Goal: Task Accomplishment & Management: Use online tool/utility

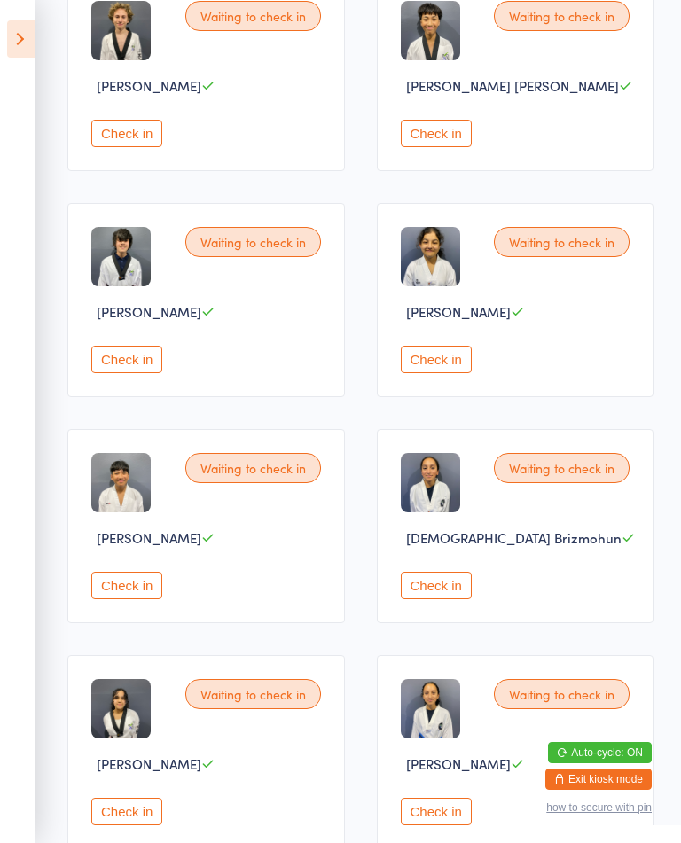
scroll to position [333, 0]
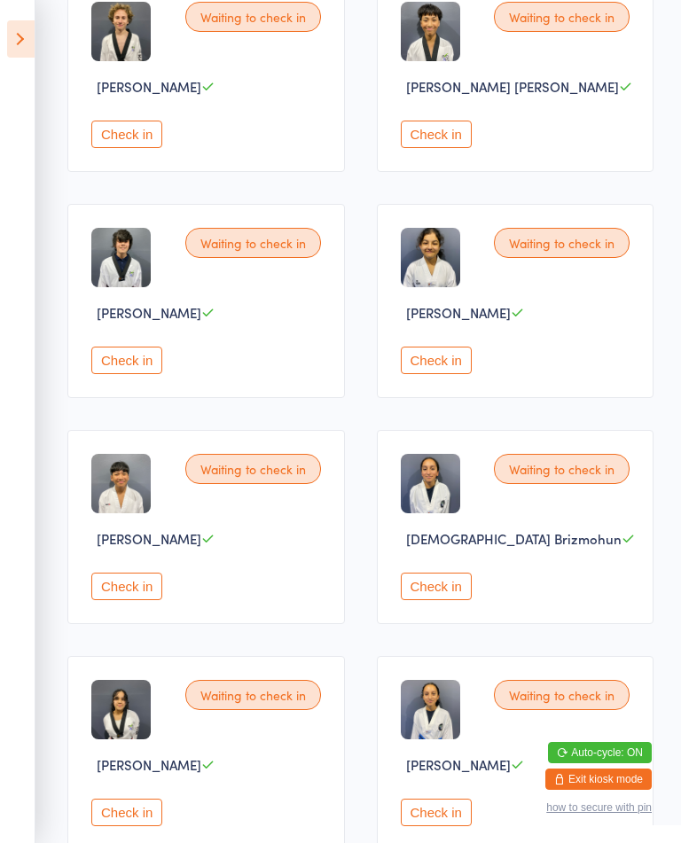
click at [457, 374] on button "Check in" at bounding box center [436, 360] width 71 height 27
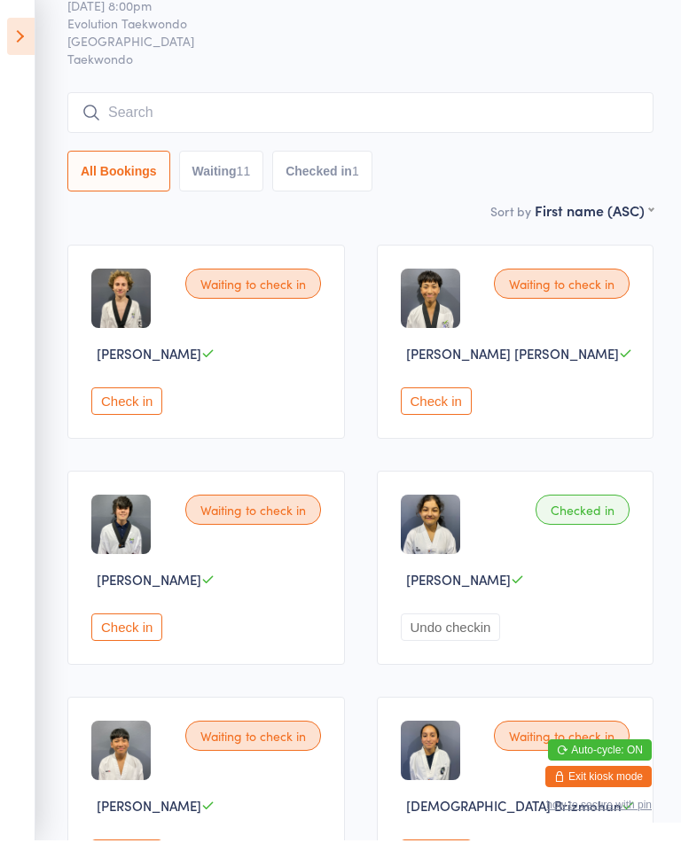
scroll to position [66, 0]
click at [136, 641] on button "Check in" at bounding box center [126, 626] width 71 height 27
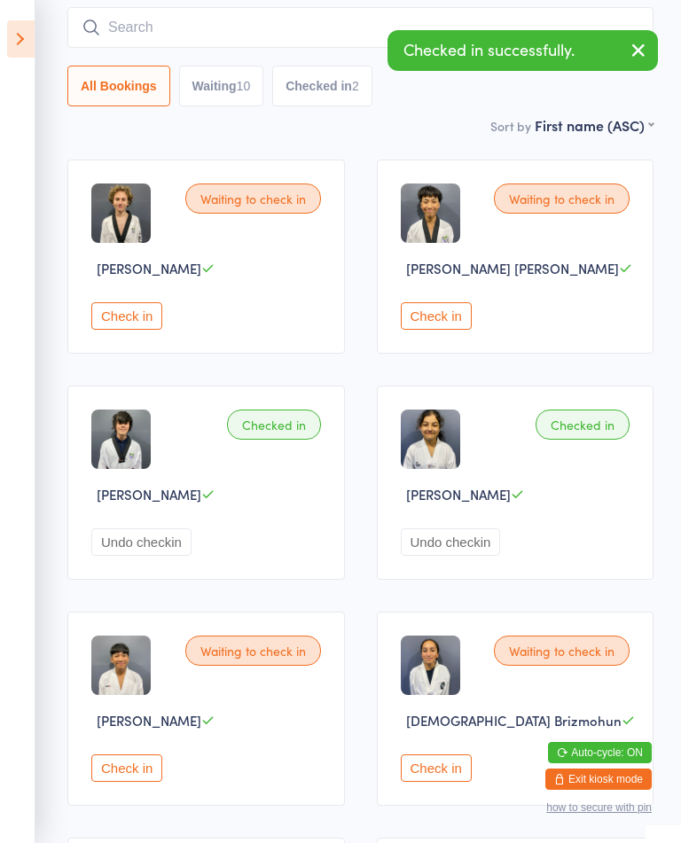
scroll to position [0, 0]
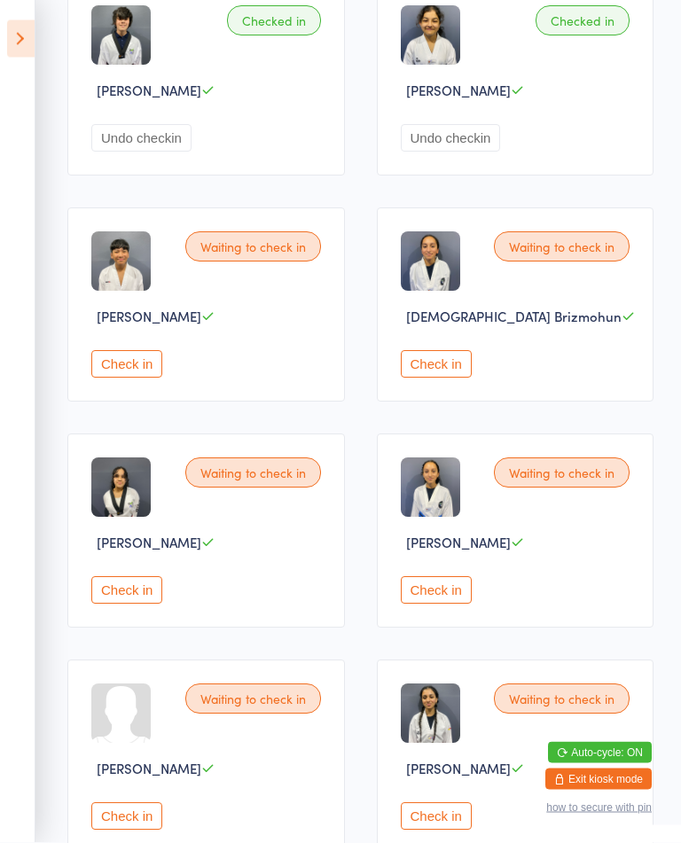
click at [122, 378] on button "Check in" at bounding box center [126, 364] width 71 height 27
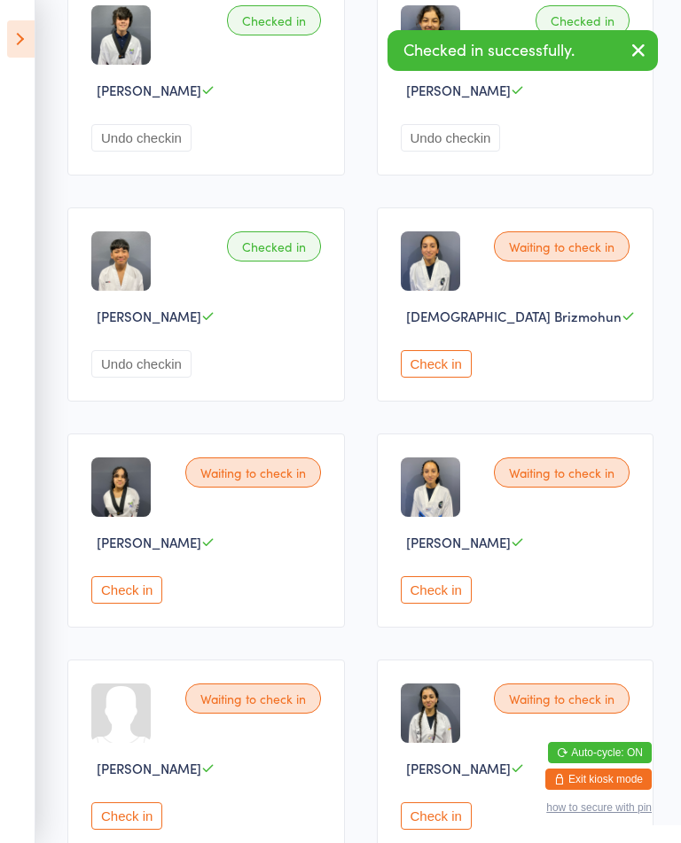
click at [138, 604] on button "Check in" at bounding box center [126, 589] width 71 height 27
click at [413, 819] on div "Waiting to check in [PERSON_NAME] Check in" at bounding box center [515, 756] width 277 height 194
click at [417, 830] on button "Check in" at bounding box center [436, 815] width 71 height 27
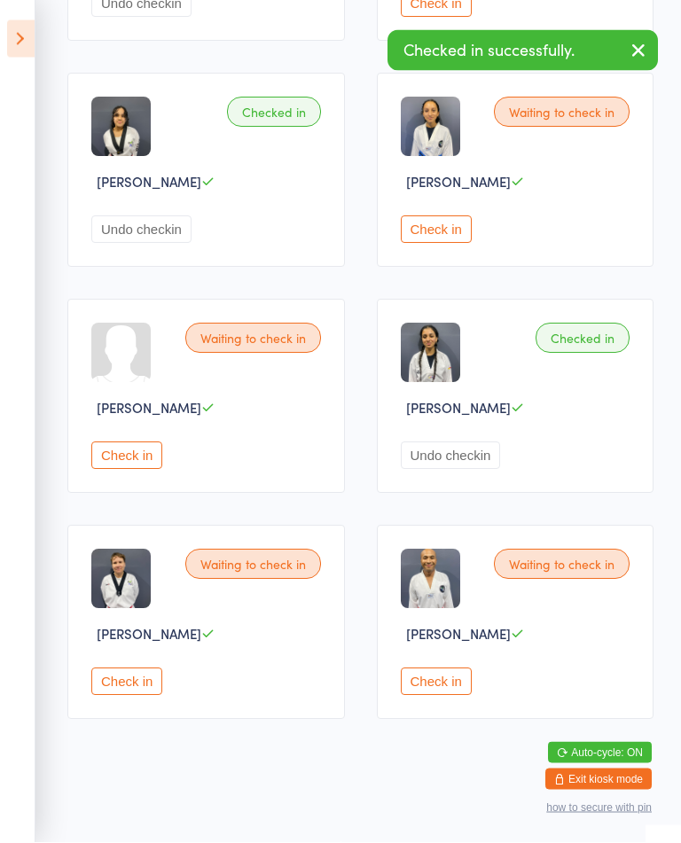
click at [136, 695] on button "Check in" at bounding box center [126, 681] width 71 height 27
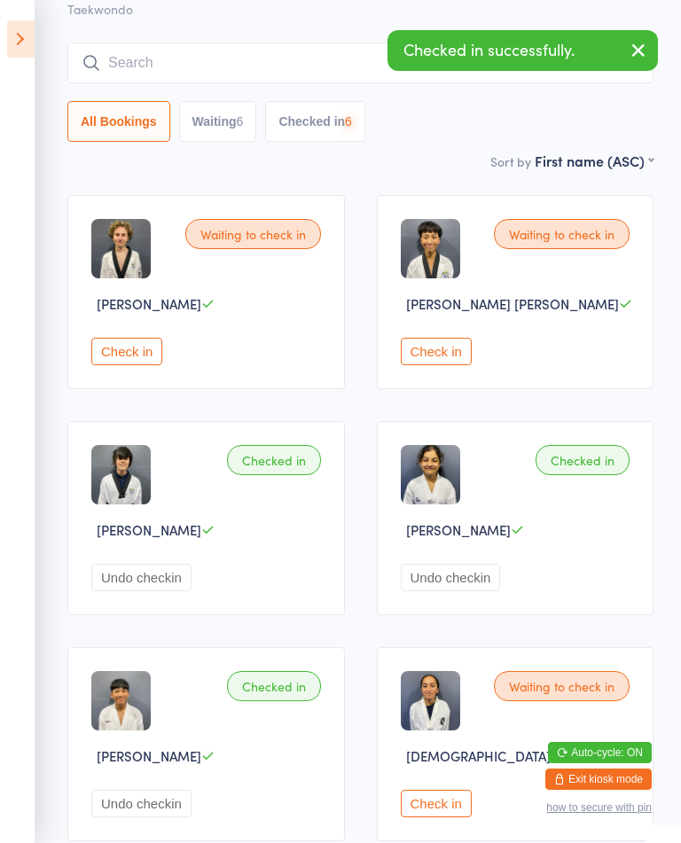
scroll to position [0, 0]
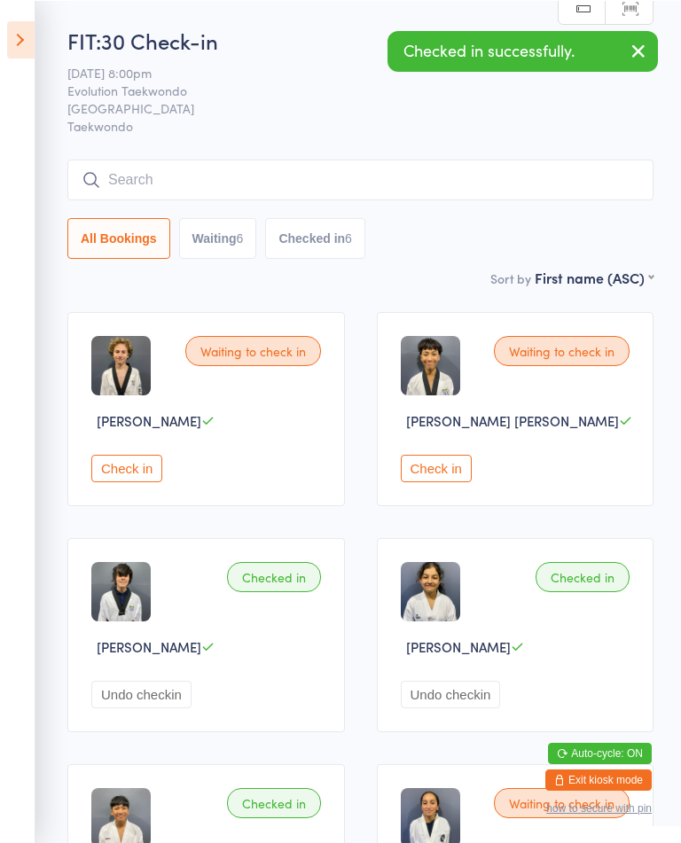
click at [146, 477] on button "Check in" at bounding box center [126, 467] width 71 height 27
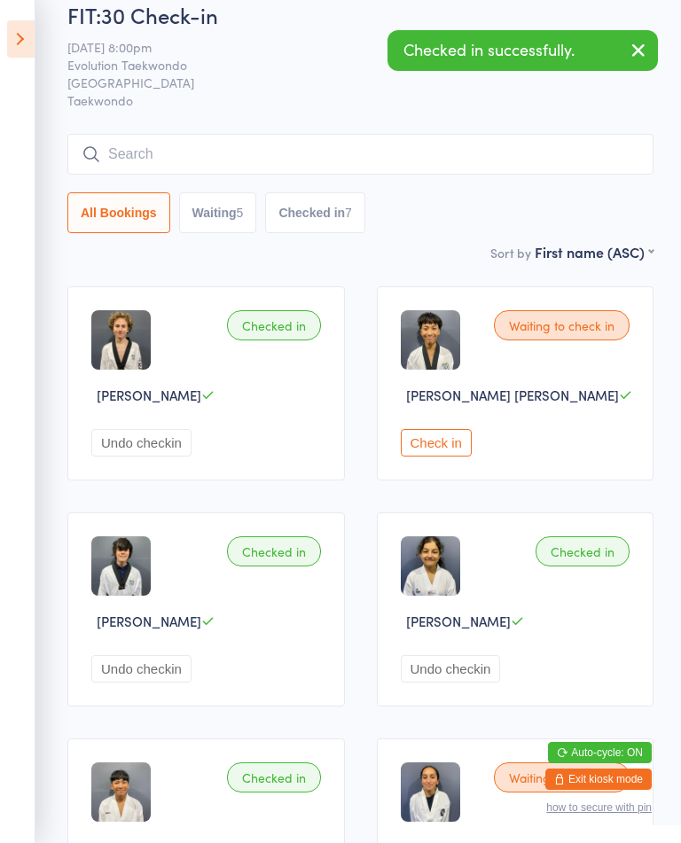
click at [444, 449] on button "Check in" at bounding box center [436, 442] width 71 height 27
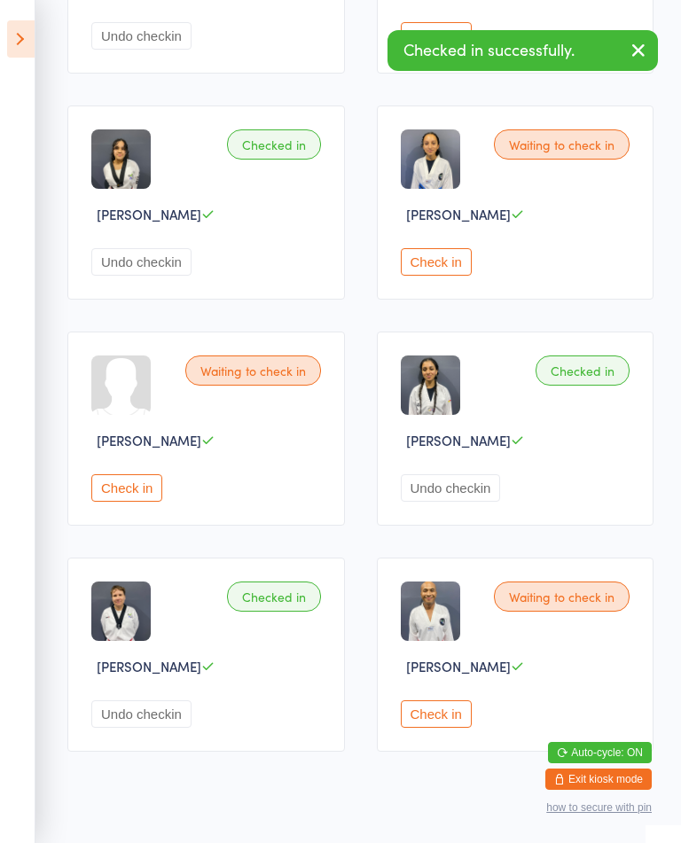
scroll to position [938, 0]
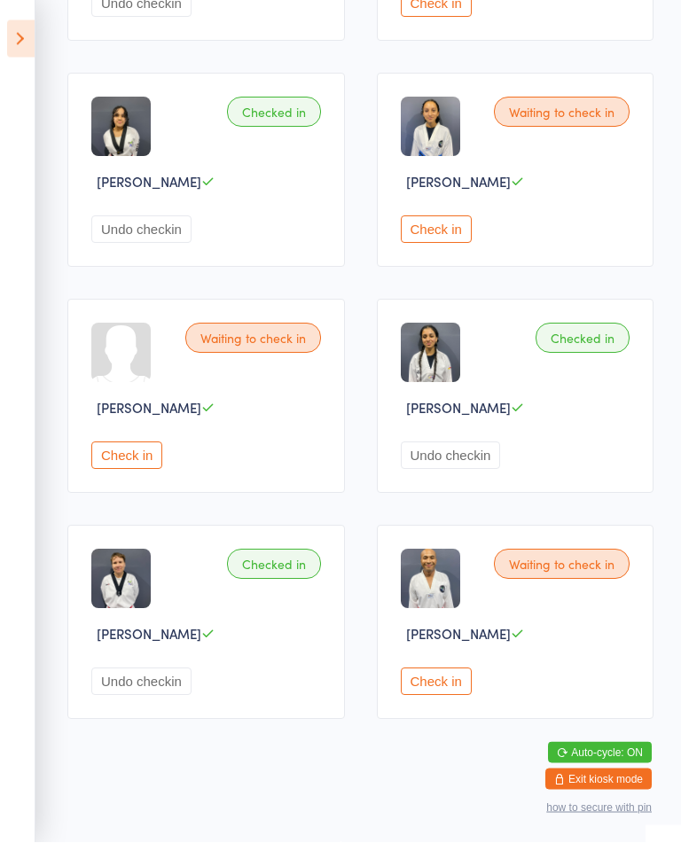
click at [463, 696] on button "Check in" at bounding box center [436, 681] width 71 height 27
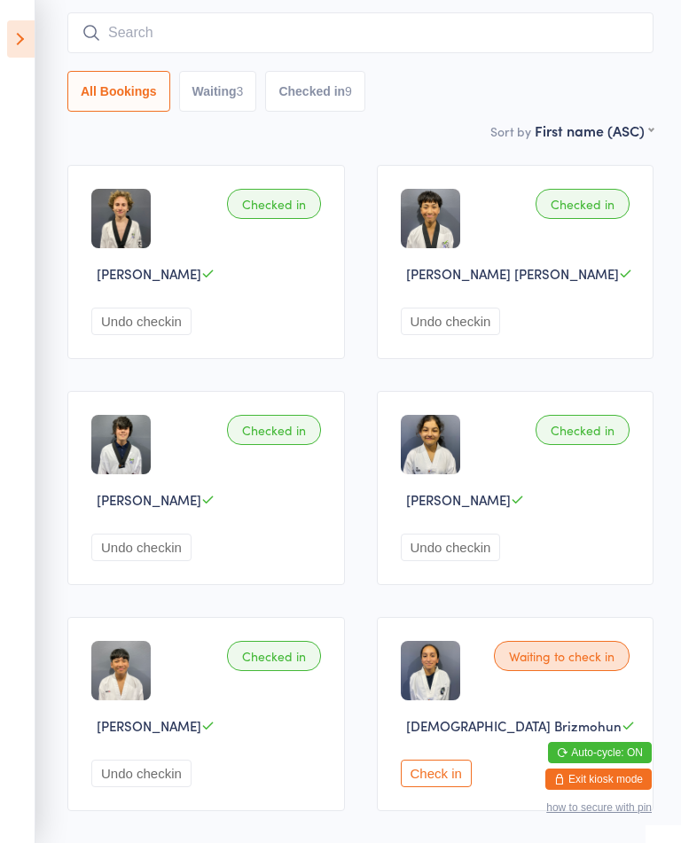
scroll to position [0, 0]
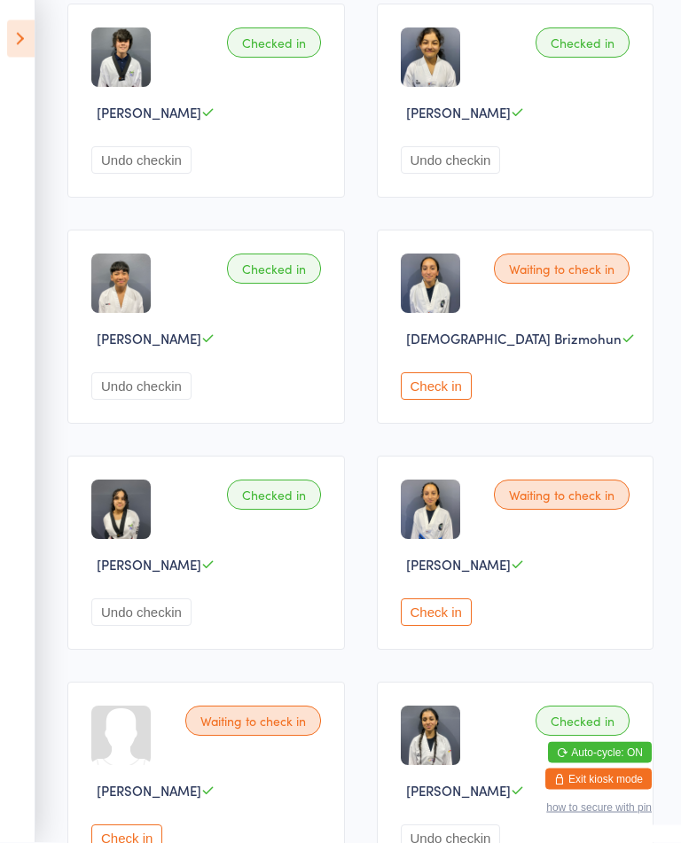
click at [456, 627] on button "Check in" at bounding box center [436, 612] width 71 height 27
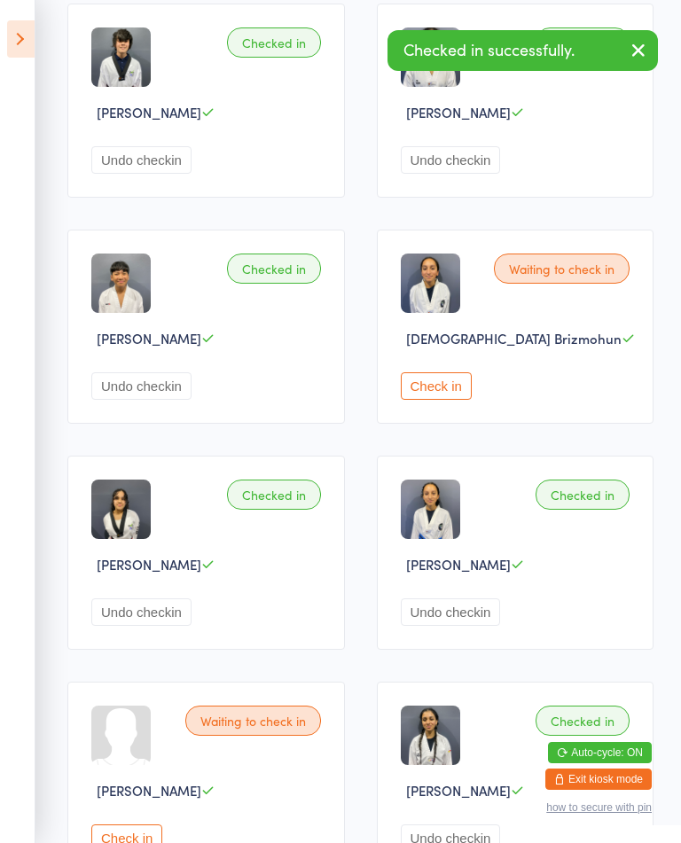
click at [448, 400] on button "Check in" at bounding box center [436, 385] width 71 height 27
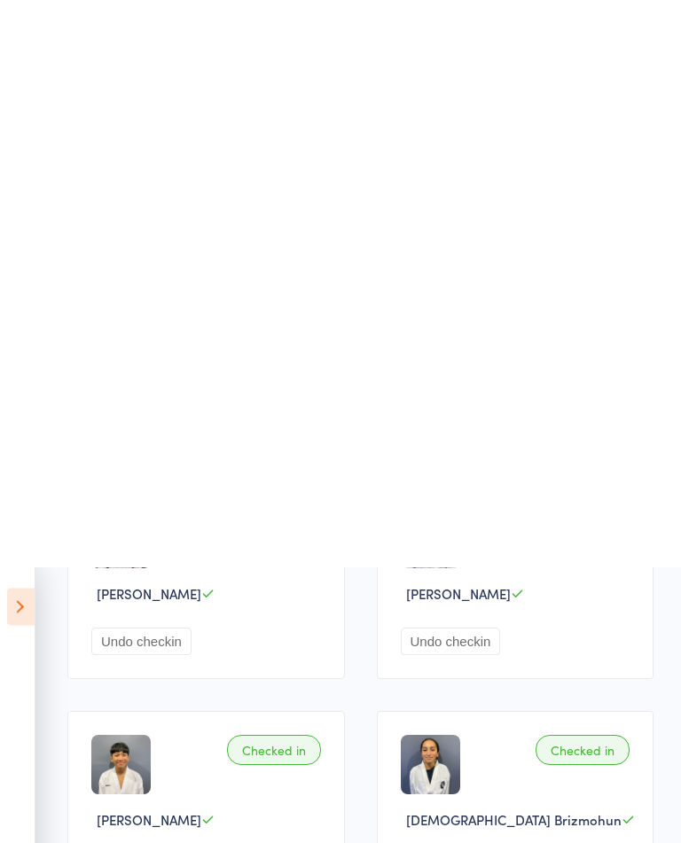
scroll to position [0, 0]
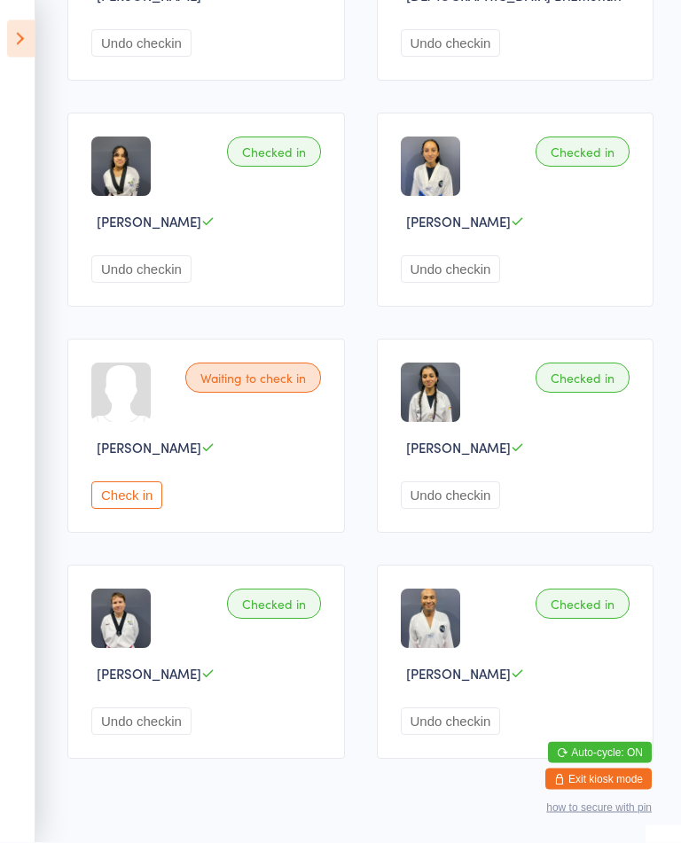
click at [147, 510] on button "Check in" at bounding box center [126, 495] width 71 height 27
